Goal: Obtain resource: Download file/media

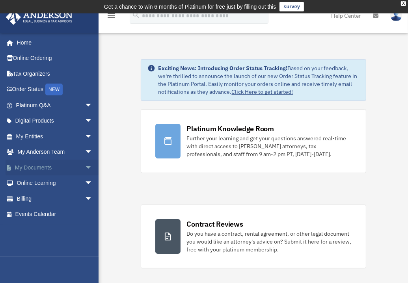
click at [46, 171] on link "My Documents arrow_drop_down" at bounding box center [55, 168] width 99 height 16
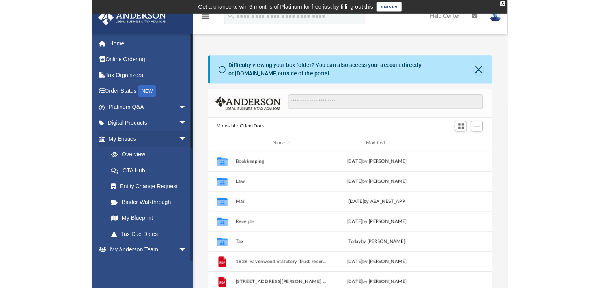
scroll to position [173, 273]
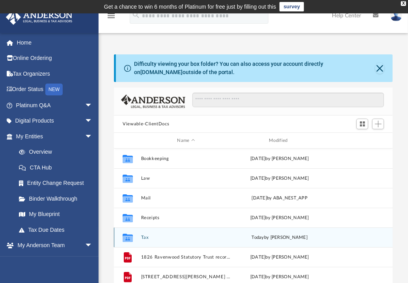
click at [245, 240] on div "[DATE] by [PERSON_NAME]" at bounding box center [280, 237] width 90 height 7
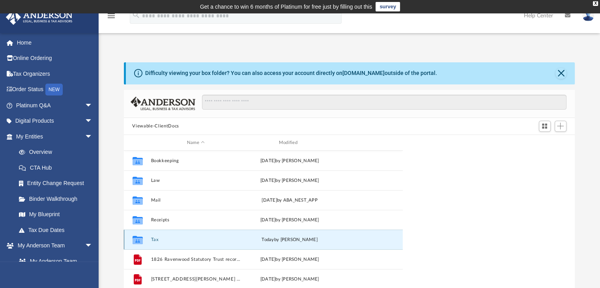
scroll to position [173, 445]
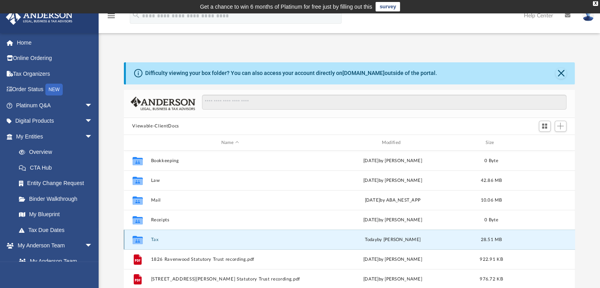
click at [219, 240] on button "Tax" at bounding box center [230, 239] width 159 height 5
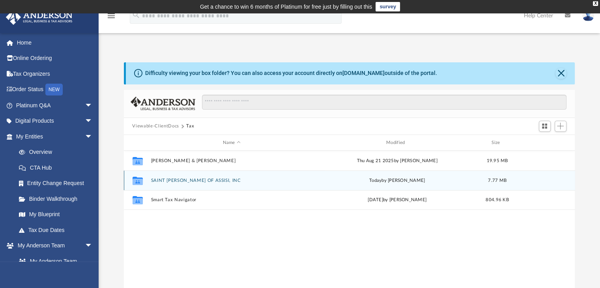
click at [155, 180] on button "SAINT [PERSON_NAME] OF ASSISI, INC" at bounding box center [232, 180] width 162 height 5
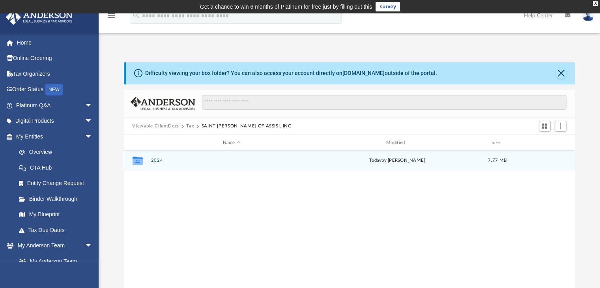
click at [136, 161] on icon "grid" at bounding box center [137, 162] width 10 height 6
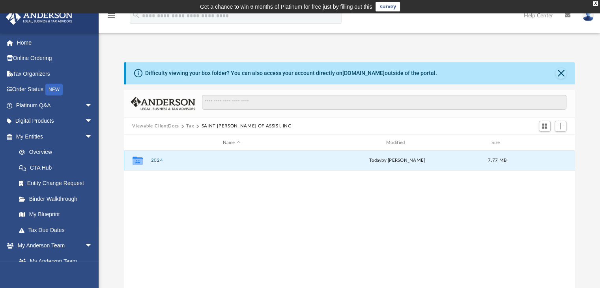
click at [156, 160] on button "2024" at bounding box center [232, 160] width 162 height 5
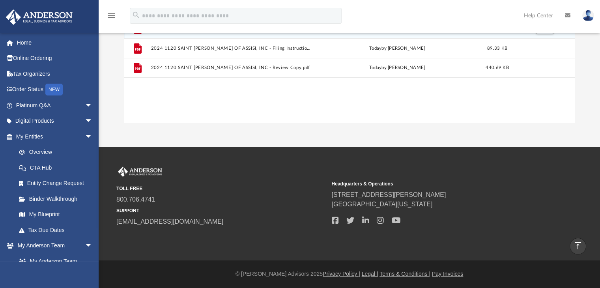
scroll to position [0, 0]
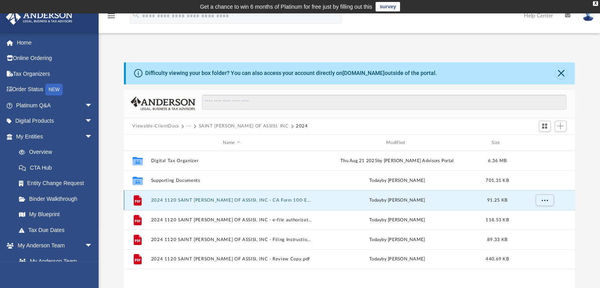
click at [281, 200] on button "2024 1120 SAINT [PERSON_NAME] OF ASSISI, INC - CA Form 100-ES Estimated Tax Pay…" at bounding box center [232, 200] width 162 height 5
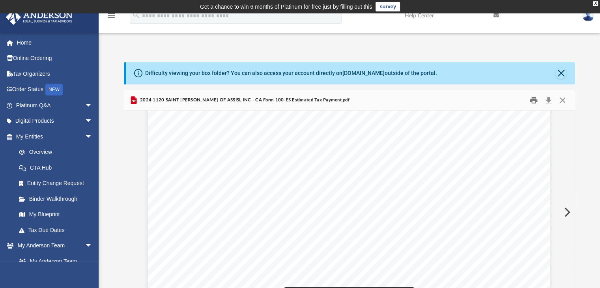
click at [414, 100] on button "Print" at bounding box center [534, 100] width 16 height 12
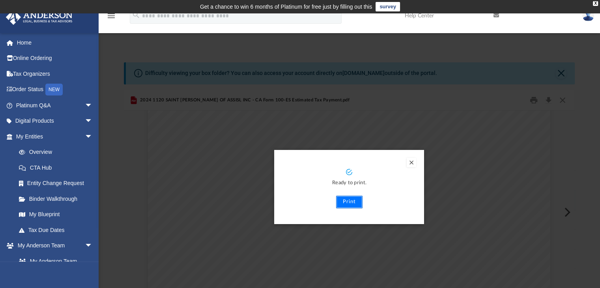
click at [350, 203] on button "Print" at bounding box center [349, 202] width 26 height 13
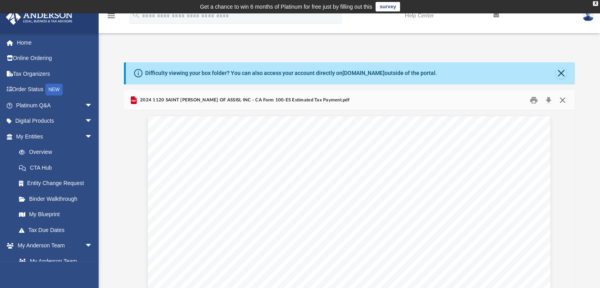
click at [414, 99] on button "Close" at bounding box center [563, 100] width 14 height 12
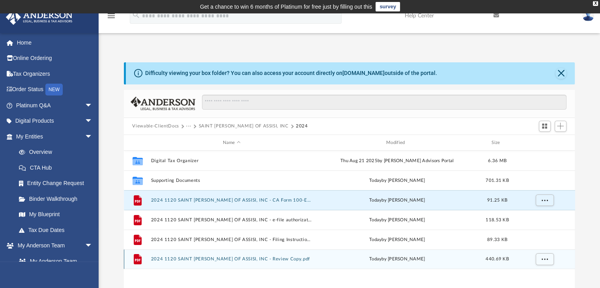
click at [238, 259] on button "2024 1120 SAINT [PERSON_NAME] OF ASSISI, INC - Review Copy.pdf" at bounding box center [232, 259] width 162 height 5
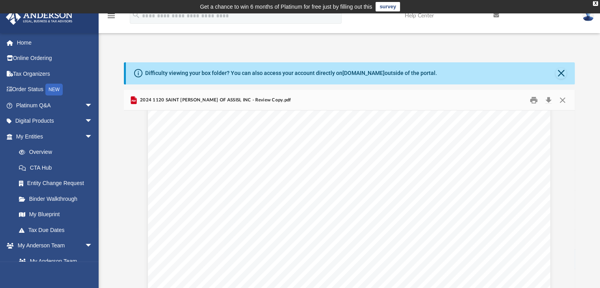
scroll to position [5525, 0]
click at [414, 99] on button "Print" at bounding box center [534, 100] width 16 height 12
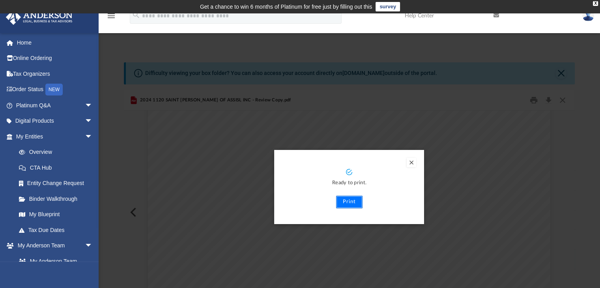
click at [357, 204] on button "Print" at bounding box center [349, 202] width 26 height 13
